Goal: Check status: Check status

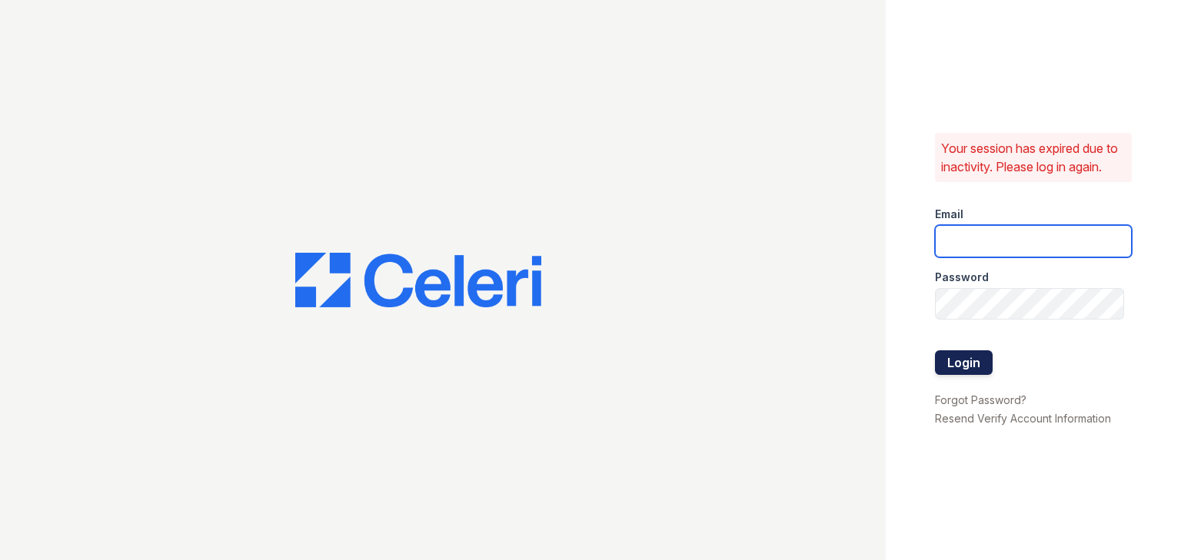
type input "[EMAIL_ADDRESS][DOMAIN_NAME]"
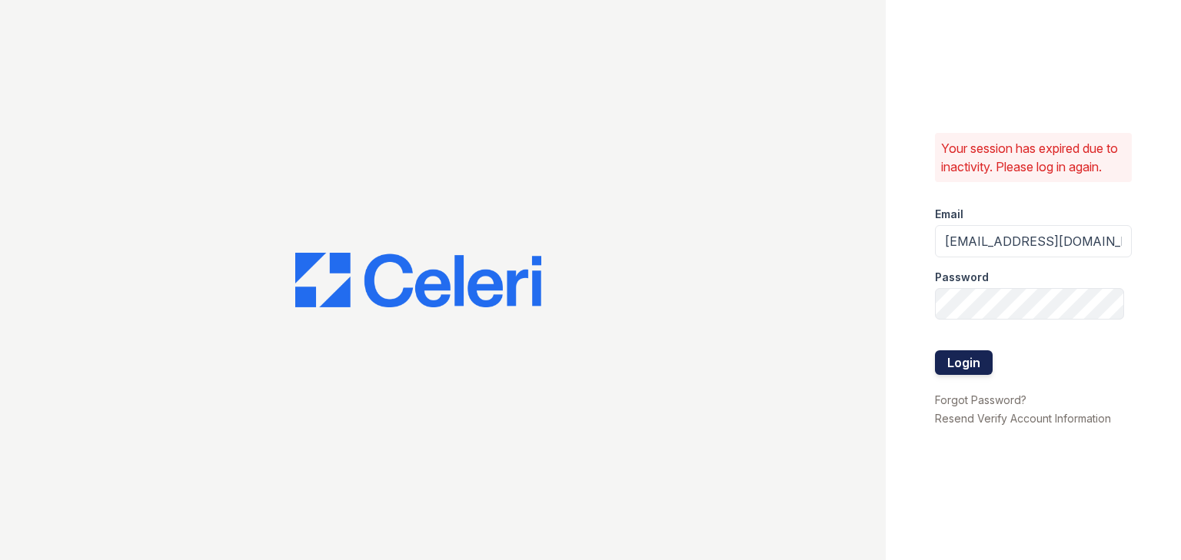
click at [962, 364] on button "Login" at bounding box center [964, 362] width 58 height 25
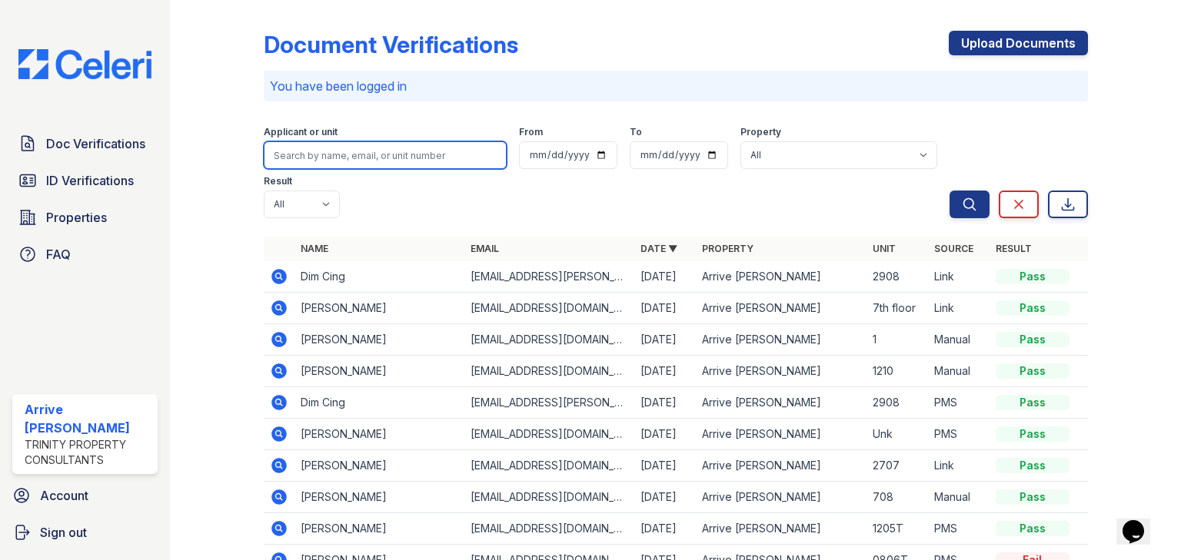
click at [292, 142] on input "search" at bounding box center [385, 155] width 243 height 28
type input "sabaa"
click at [949, 191] on button "Search" at bounding box center [969, 205] width 40 height 28
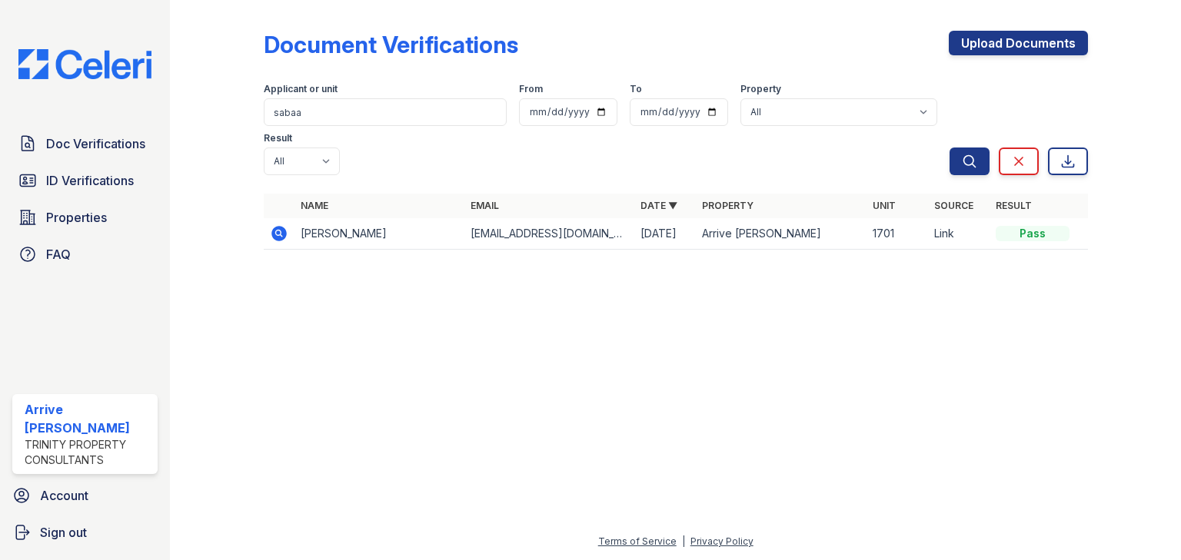
click at [275, 226] on icon at bounding box center [278, 233] width 15 height 15
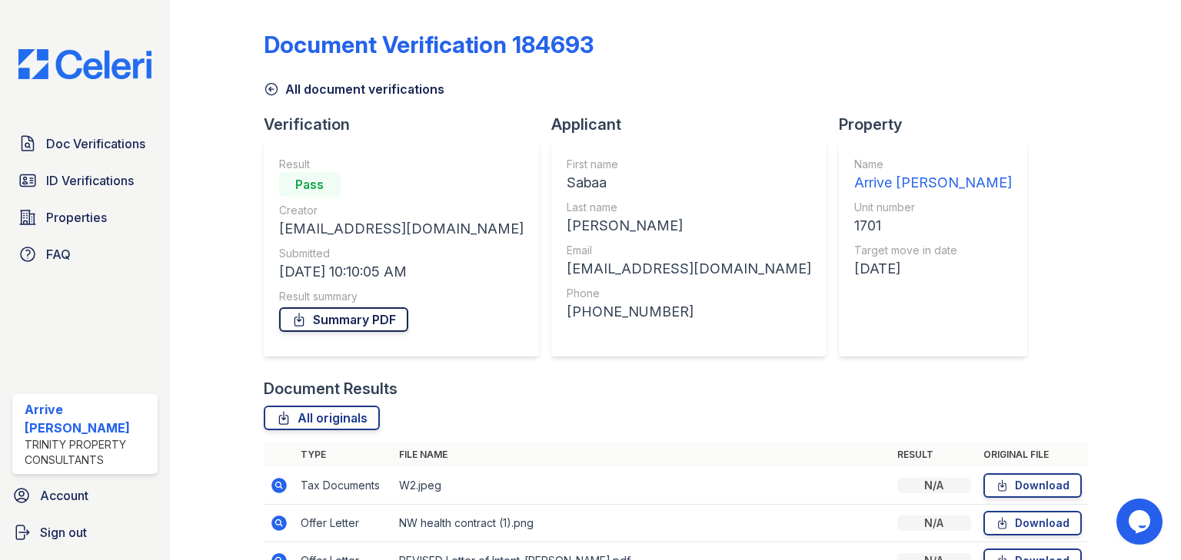
click at [345, 320] on link "Summary PDF" at bounding box center [343, 319] width 129 height 25
click at [127, 185] on span "ID Verifications" at bounding box center [90, 180] width 88 height 18
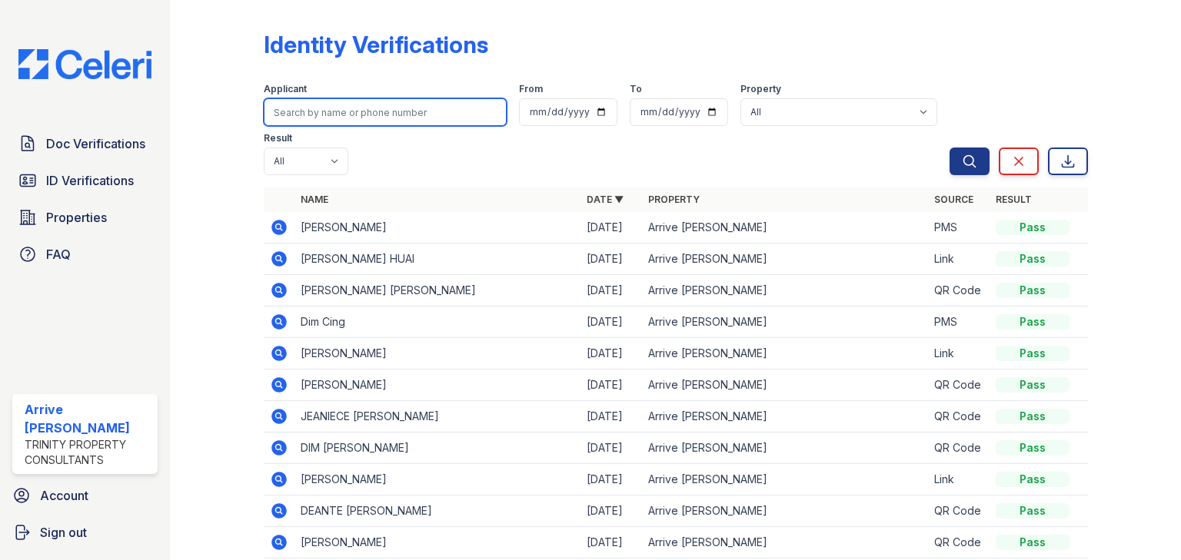
click at [286, 105] on input "search" at bounding box center [385, 112] width 243 height 28
type input "raheel"
click at [949, 148] on button "Search" at bounding box center [969, 162] width 40 height 28
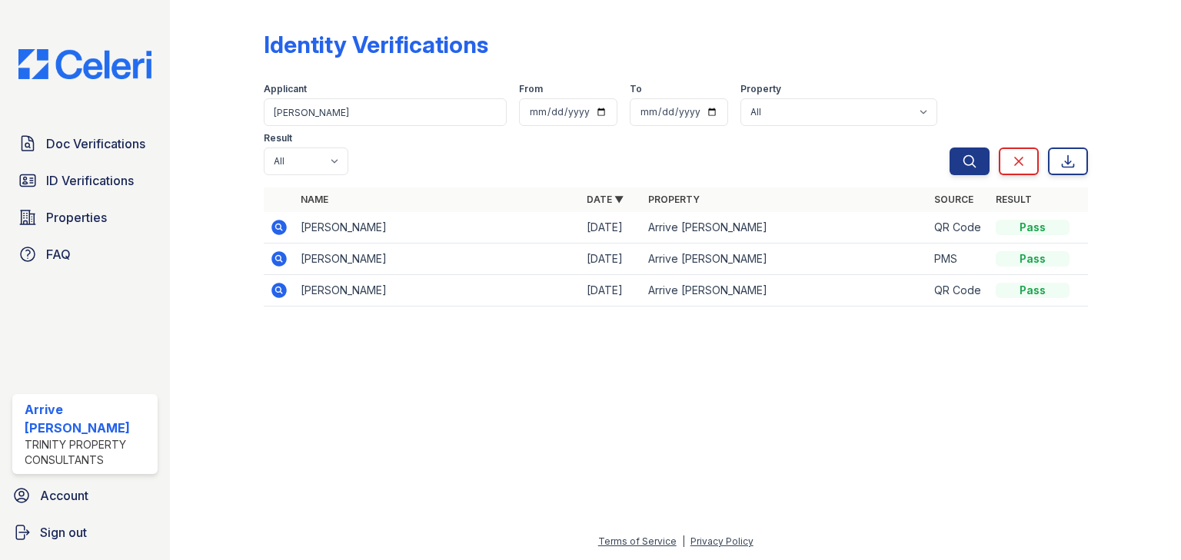
click at [281, 220] on icon at bounding box center [278, 227] width 15 height 15
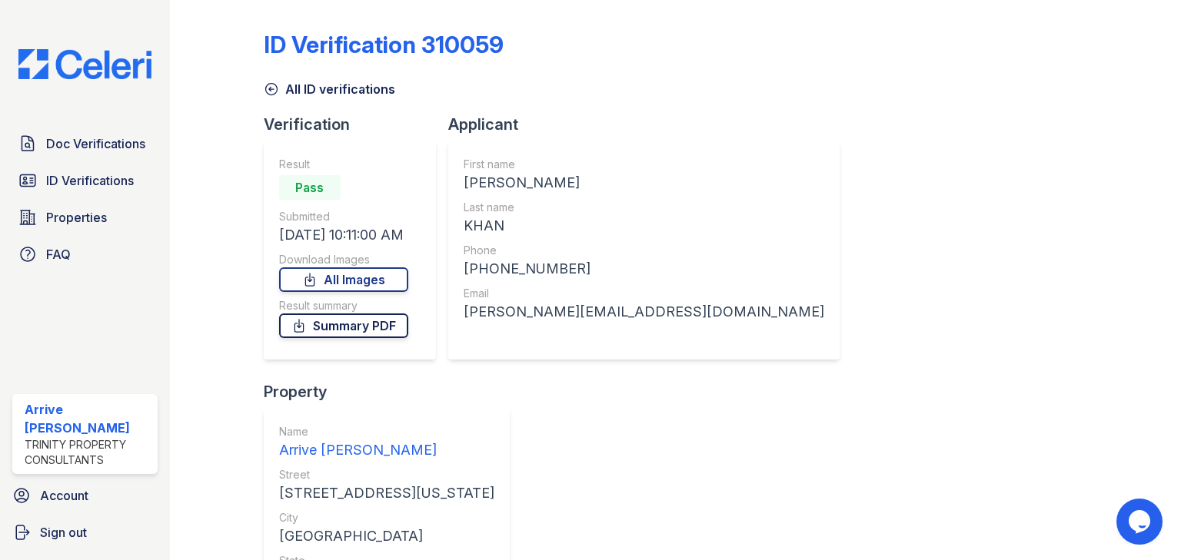
click at [334, 324] on link "Summary PDF" at bounding box center [343, 326] width 129 height 25
click at [91, 169] on link "ID Verifications" at bounding box center [84, 180] width 145 height 31
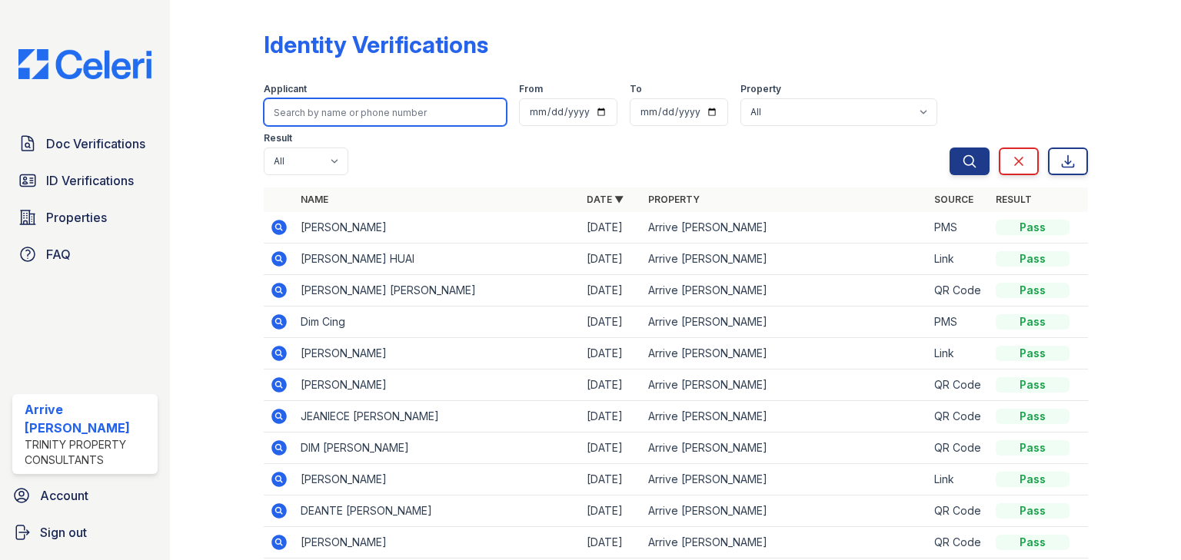
click at [338, 107] on input "search" at bounding box center [385, 112] width 243 height 28
type input "raheel"
click at [949, 148] on button "Search" at bounding box center [969, 162] width 40 height 28
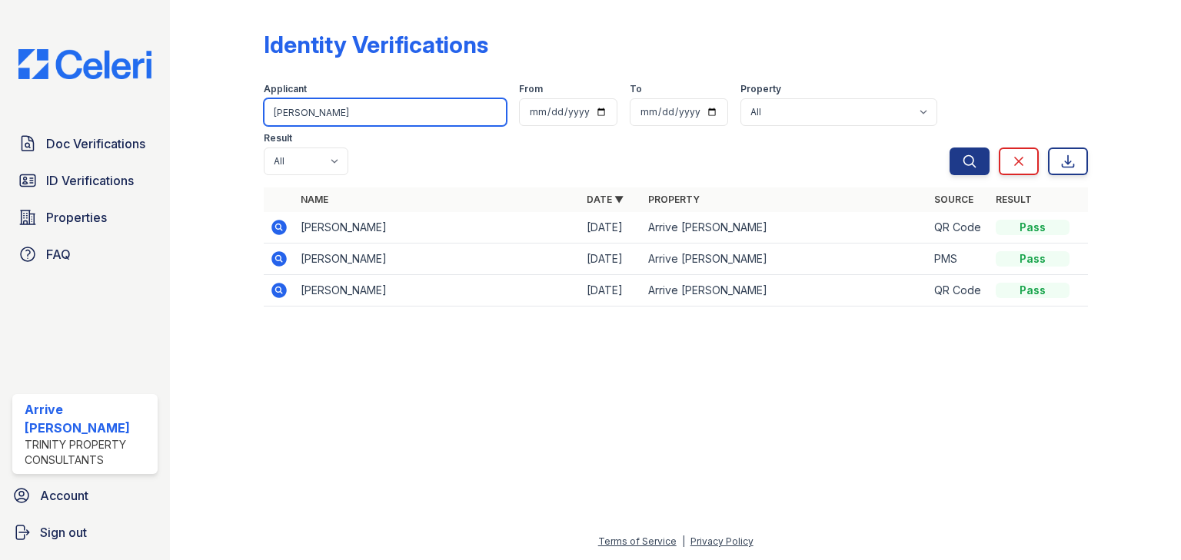
click at [336, 112] on input "raheel" at bounding box center [385, 112] width 243 height 28
type input "saa"
click at [949, 148] on button "Search" at bounding box center [969, 162] width 40 height 28
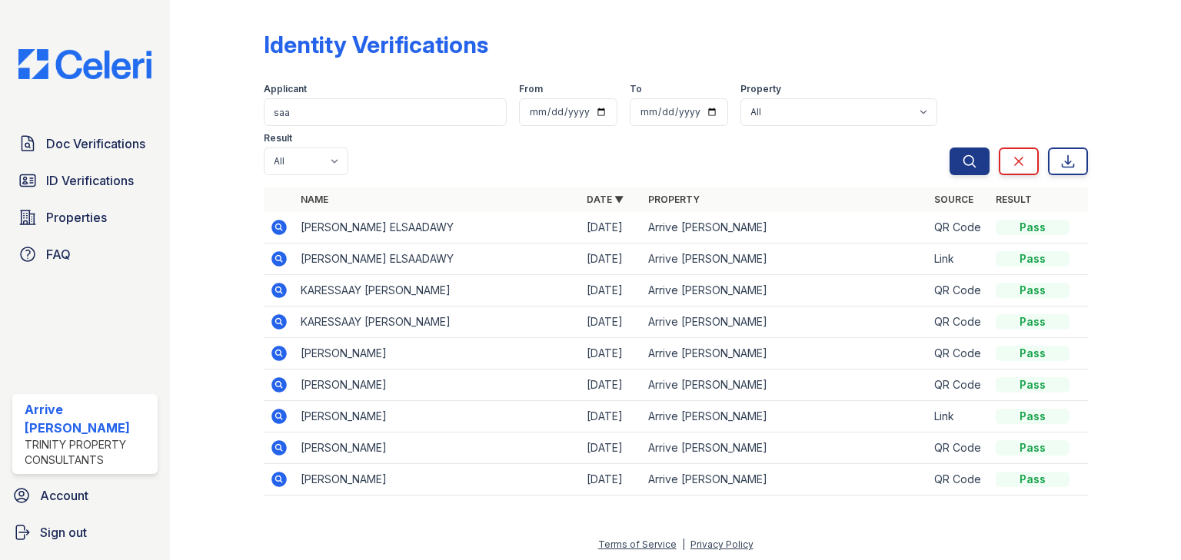
click at [278, 470] on icon at bounding box center [279, 479] width 18 height 18
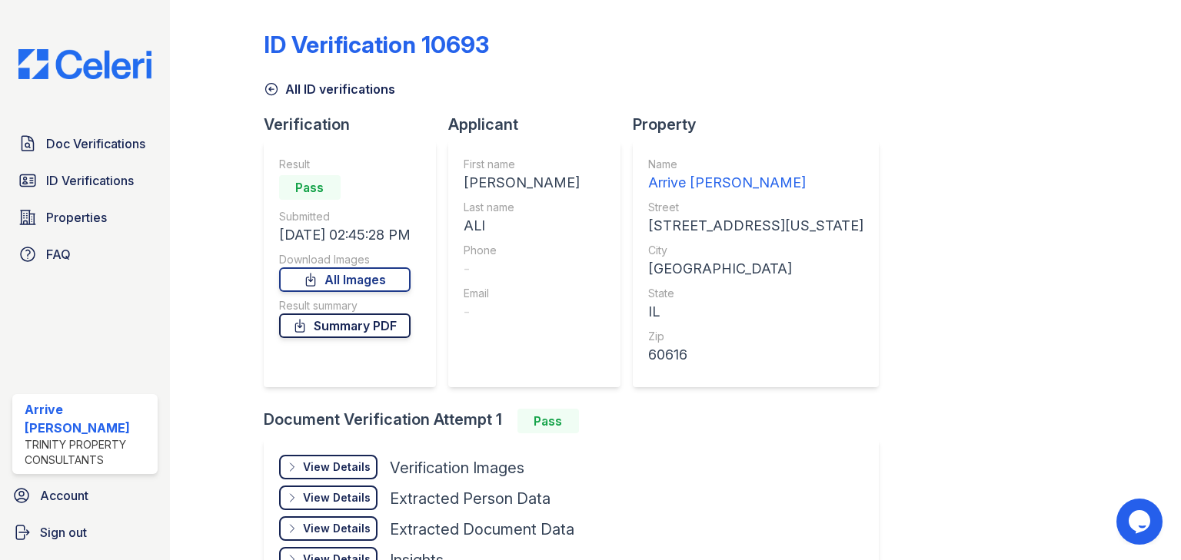
click at [332, 328] on link "Summary PDF" at bounding box center [344, 326] width 131 height 25
click at [202, 446] on div at bounding box center [228, 310] width 68 height 609
click at [347, 320] on link "Summary PDF" at bounding box center [344, 326] width 131 height 25
click at [84, 147] on span "Doc Verifications" at bounding box center [95, 144] width 99 height 18
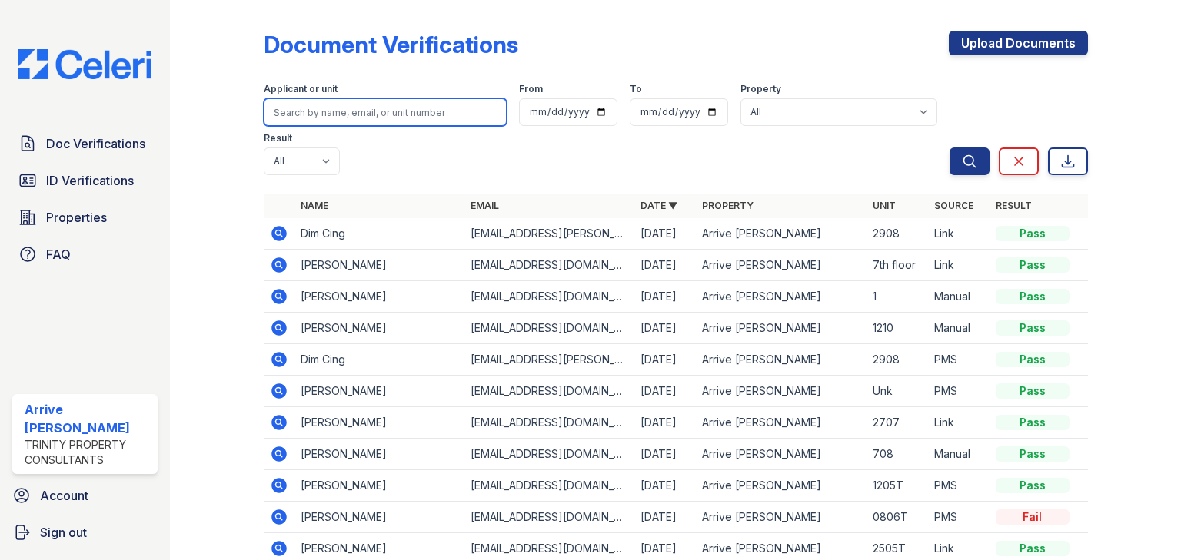
click at [306, 112] on input "search" at bounding box center [385, 112] width 243 height 28
type input "saaba"
click at [949, 148] on button "Search" at bounding box center [969, 162] width 40 height 28
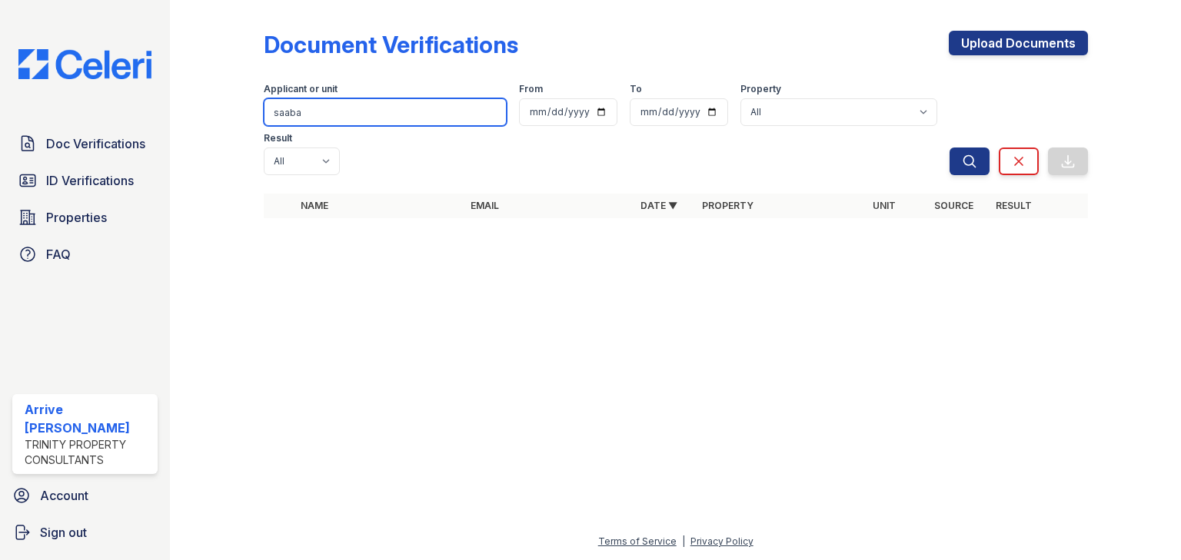
click at [295, 111] on input "saaba" at bounding box center [385, 112] width 243 height 28
